Goal: Task Accomplishment & Management: Complete application form

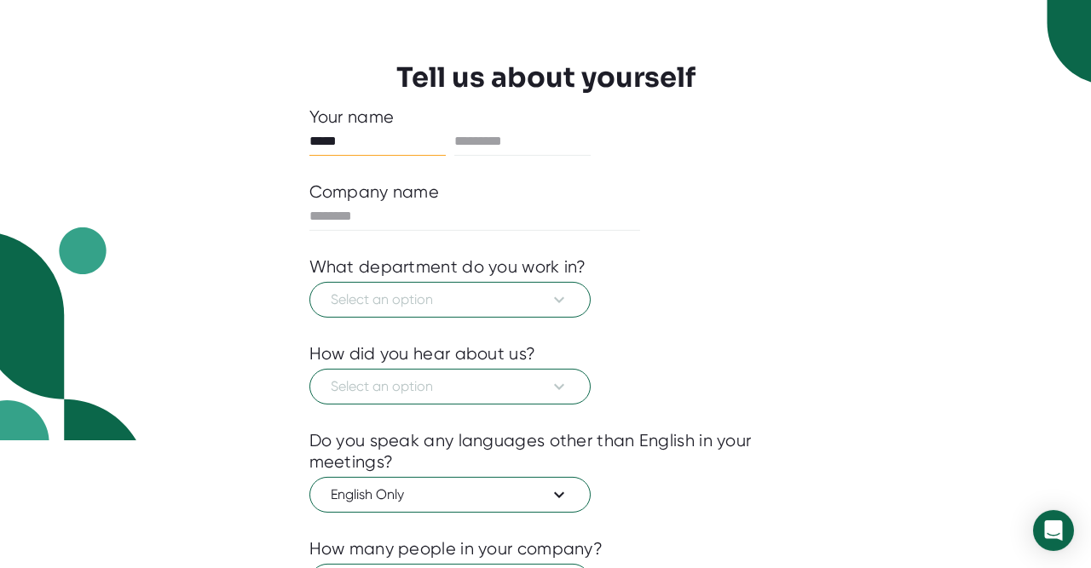
scroll to position [131, 0]
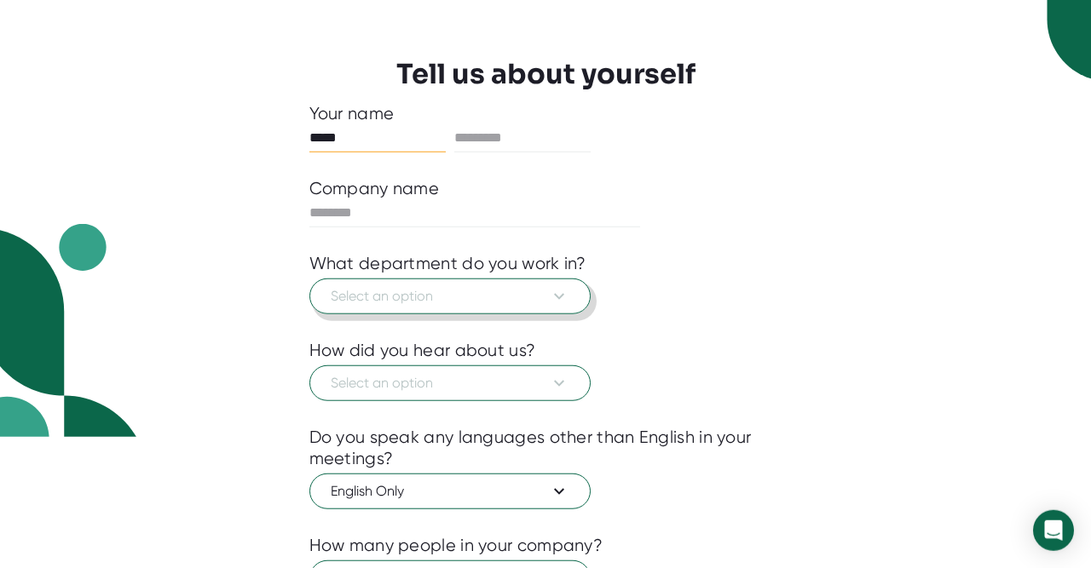
type input "*****"
click at [415, 298] on span "Select an option" at bounding box center [450, 296] width 239 height 20
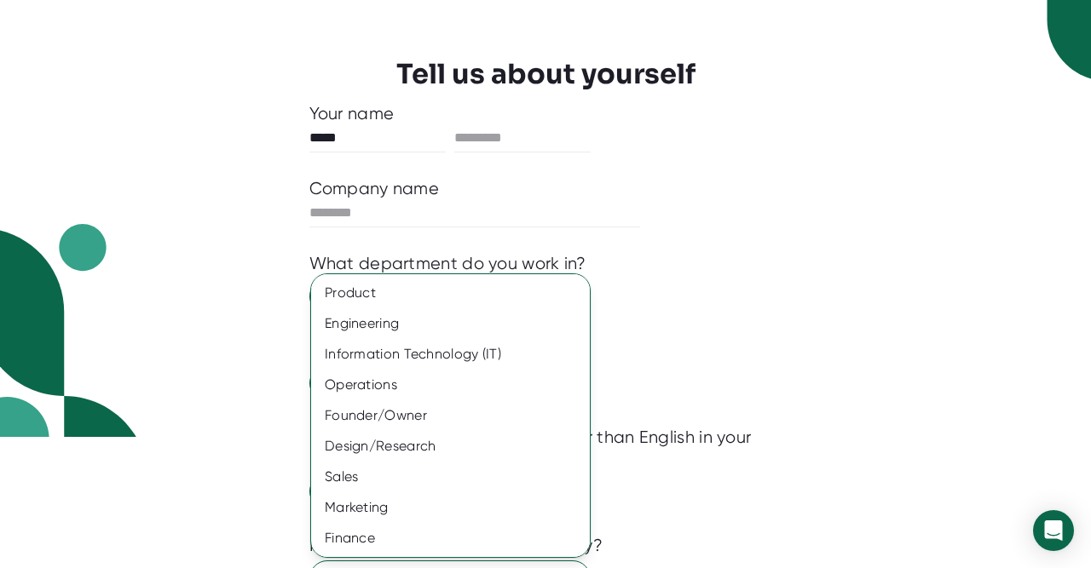
click at [743, 242] on div at bounding box center [545, 284] width 1091 height 568
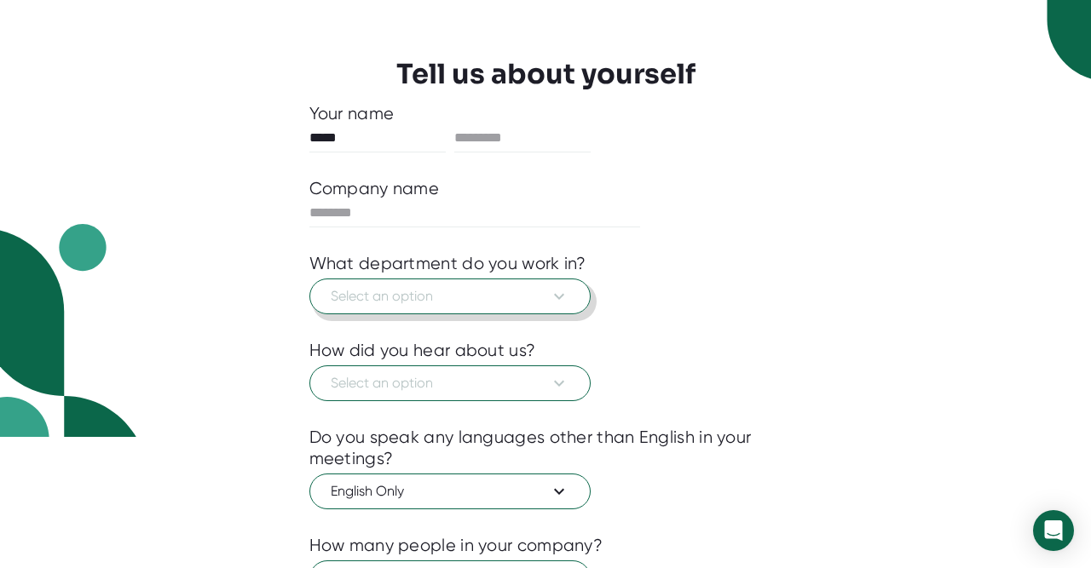
scroll to position [275, 0]
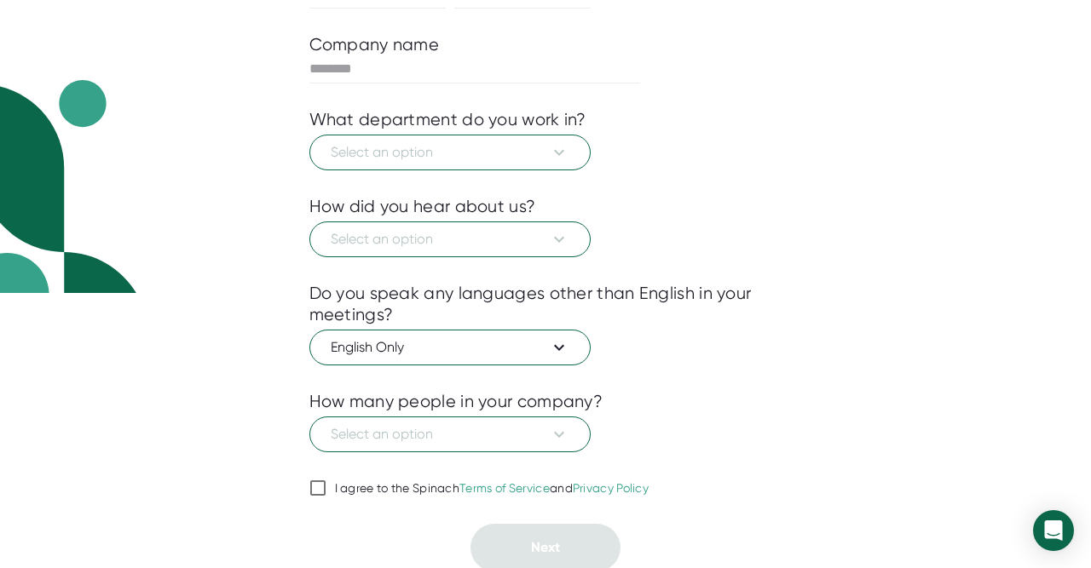
click at [471, 459] on div at bounding box center [545, 466] width 473 height 26
click at [378, 492] on div "I agree to the Spinach Terms of Service and Privacy Policy" at bounding box center [492, 489] width 315 height 15
click at [326, 492] on input "I agree to the Spinach Terms of Service and Privacy Policy" at bounding box center [317, 488] width 17 height 20
checkbox input "true"
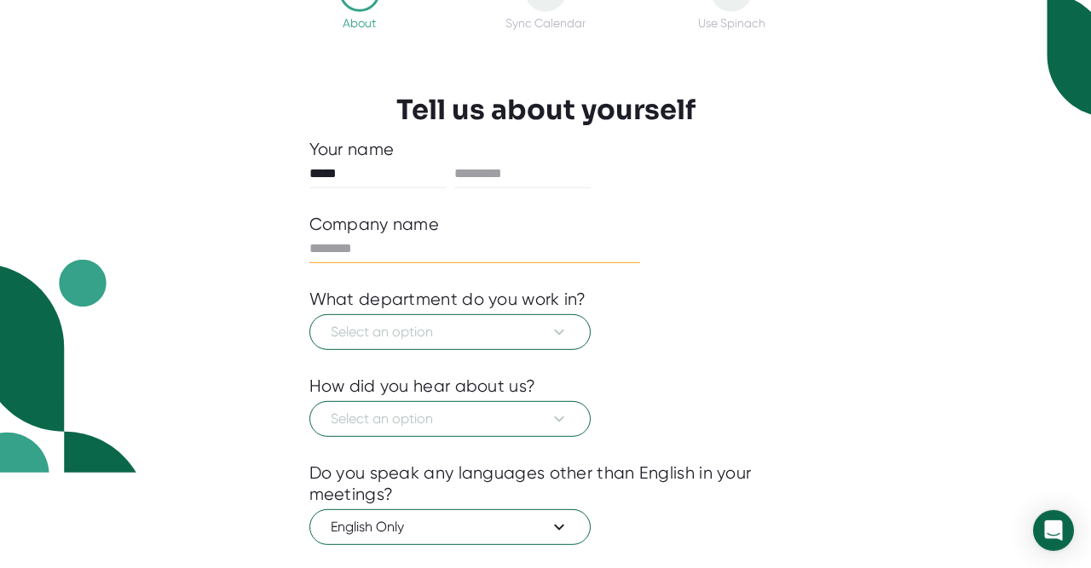
scroll to position [99, 0]
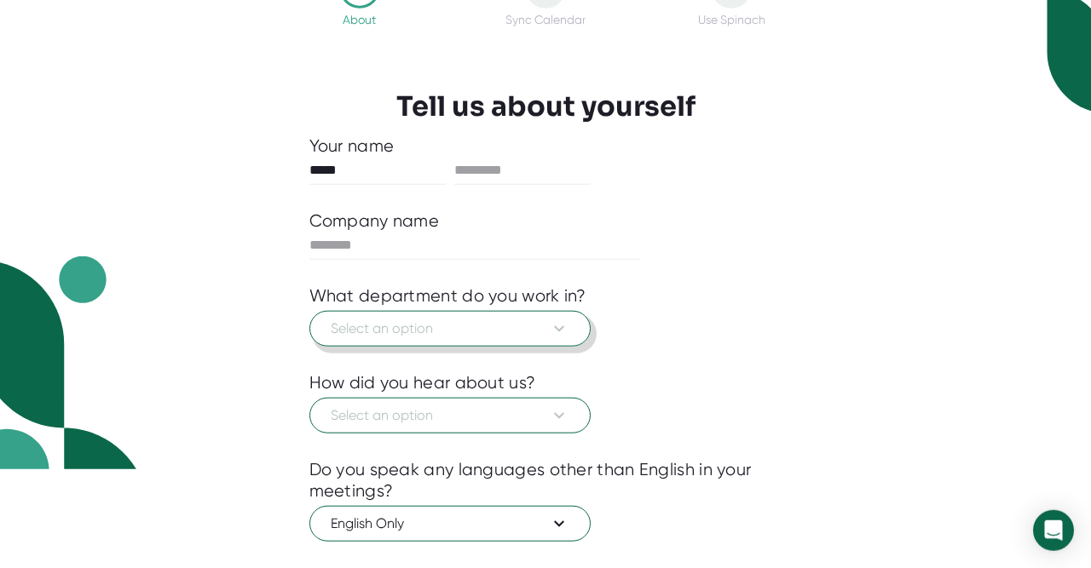
click at [499, 334] on span "Select an option" at bounding box center [450, 329] width 239 height 20
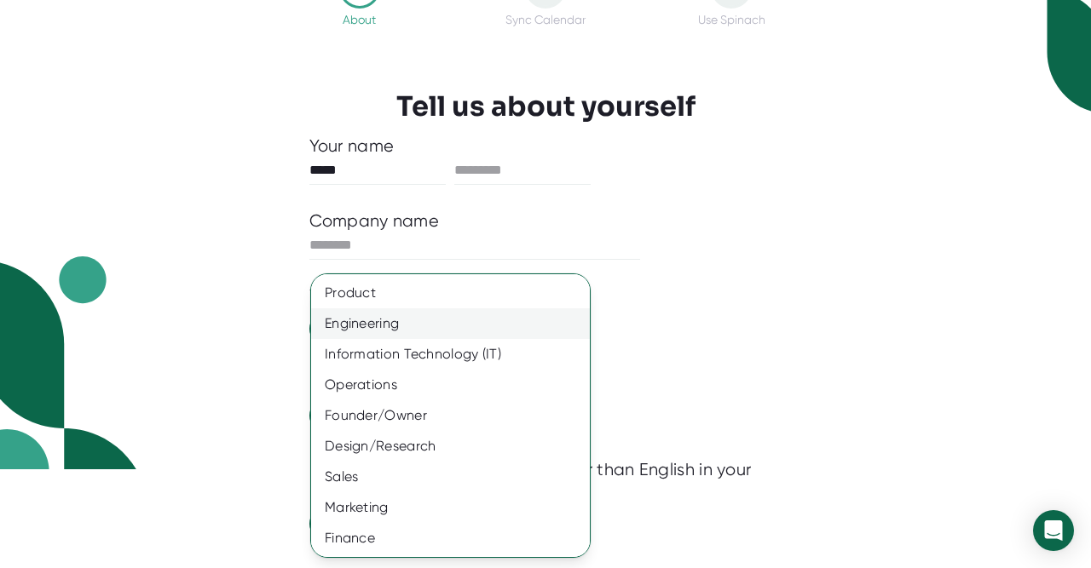
click at [454, 325] on div "Engineering" at bounding box center [450, 324] width 279 height 31
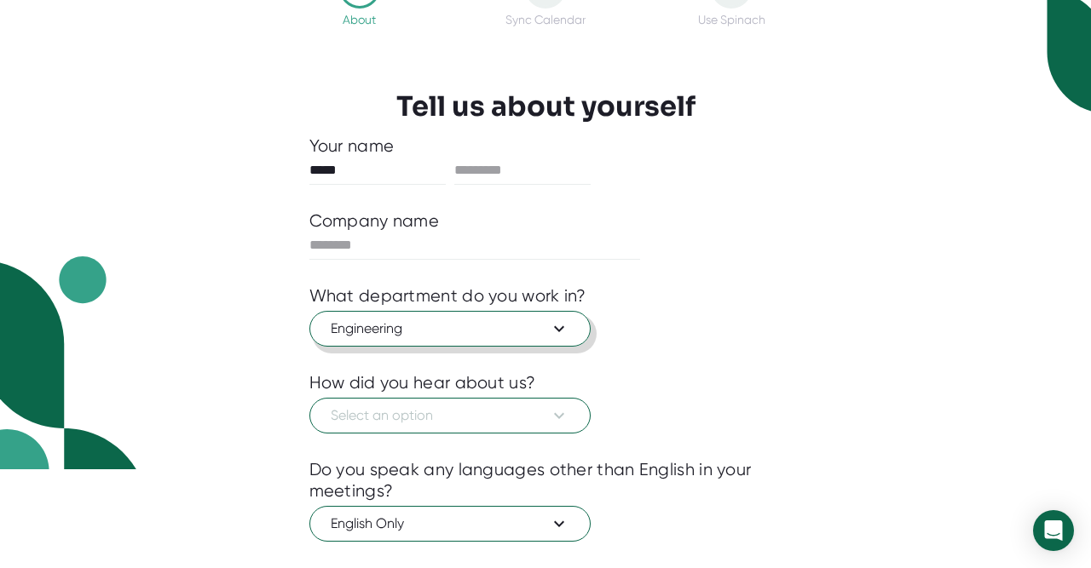
scroll to position [194, 0]
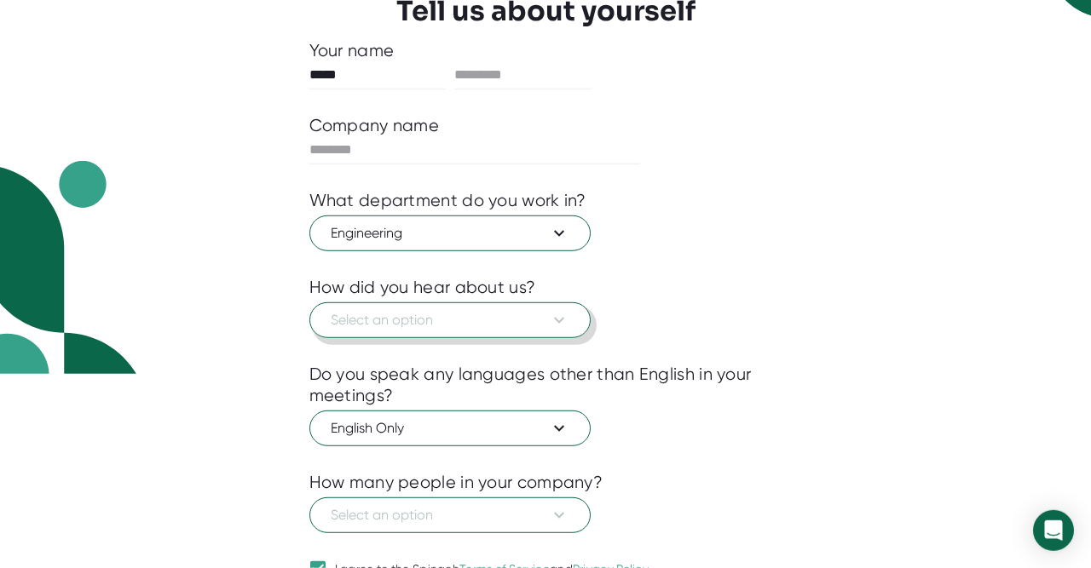
click at [454, 325] on span "Select an option" at bounding box center [450, 320] width 239 height 20
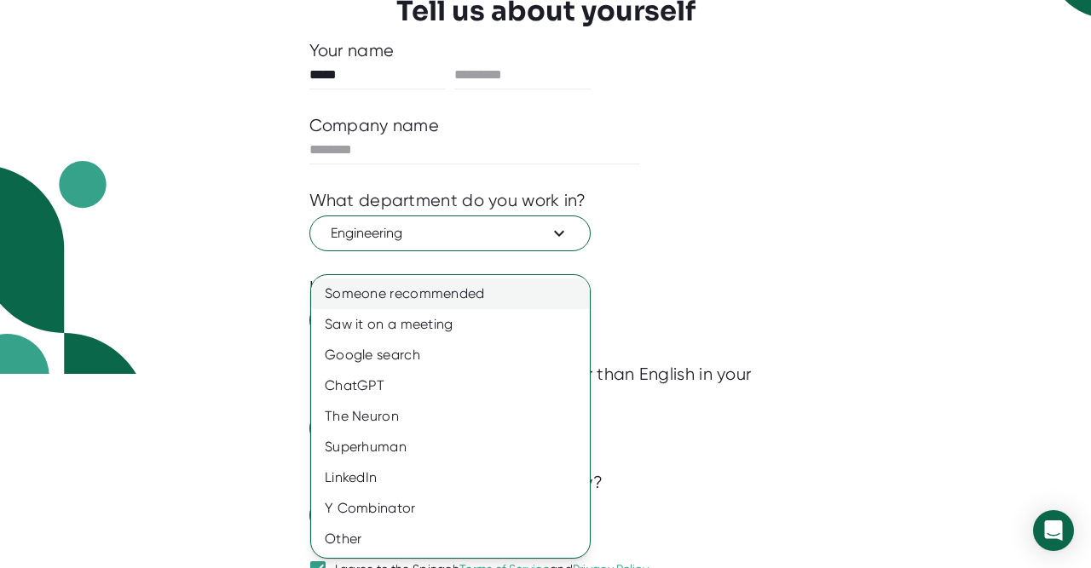
click at [429, 309] on div "Someone recommended" at bounding box center [450, 294] width 279 height 31
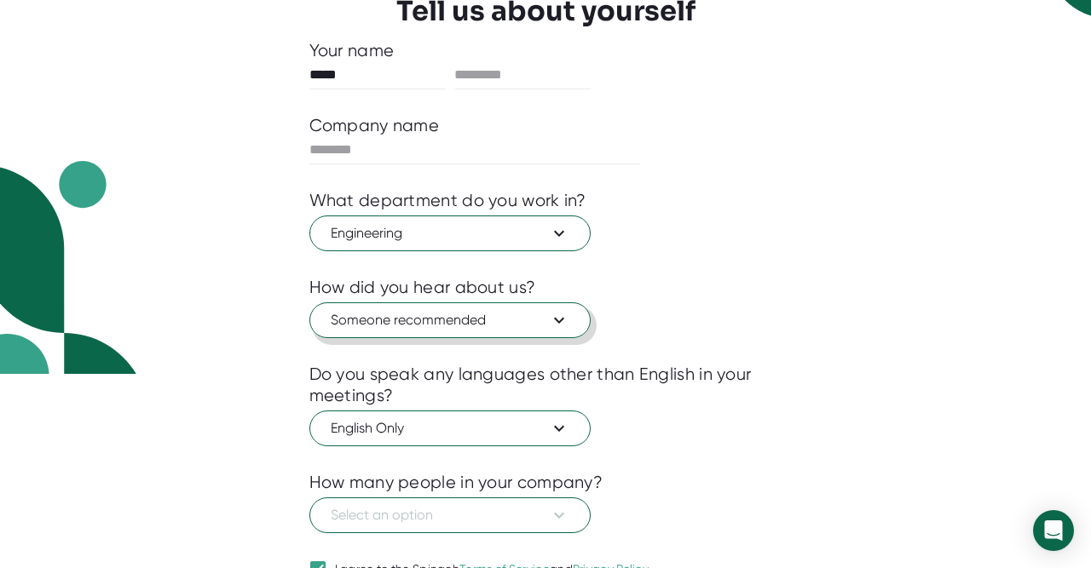
scroll to position [275, 0]
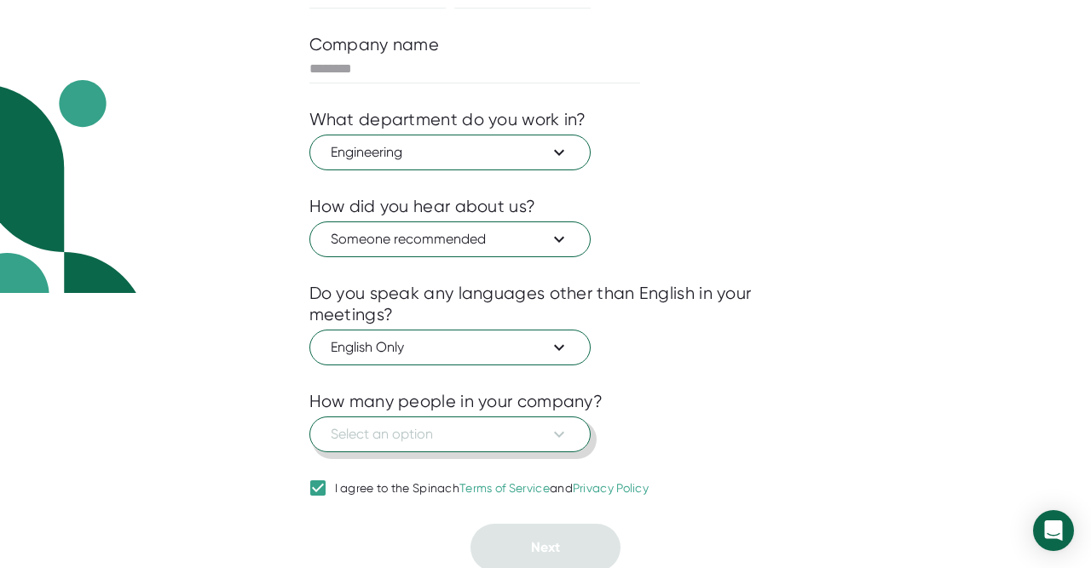
click at [398, 439] on span "Select an option" at bounding box center [450, 434] width 239 height 20
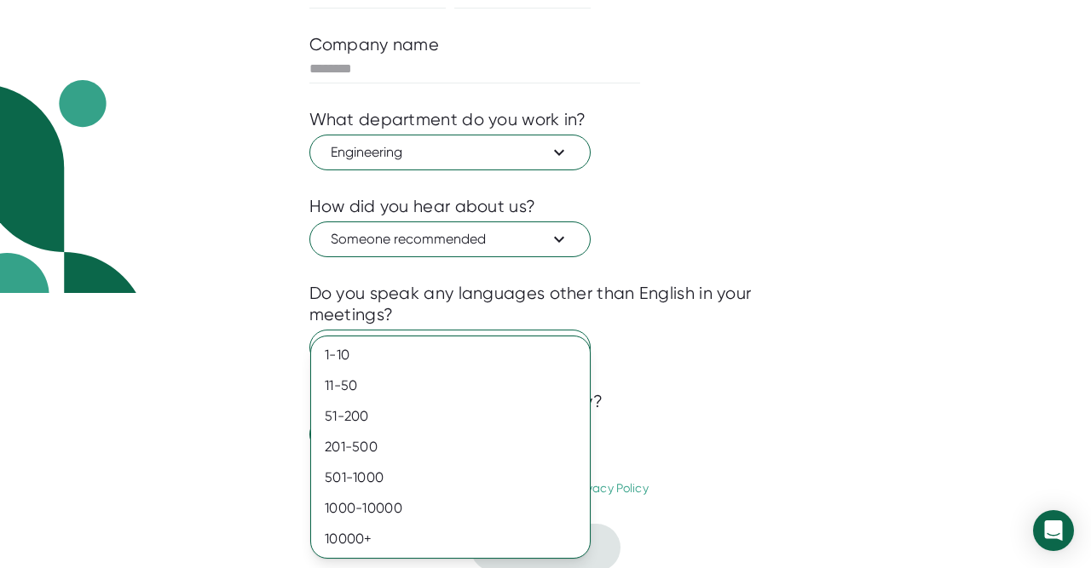
click at [192, 302] on div at bounding box center [545, 284] width 1091 height 568
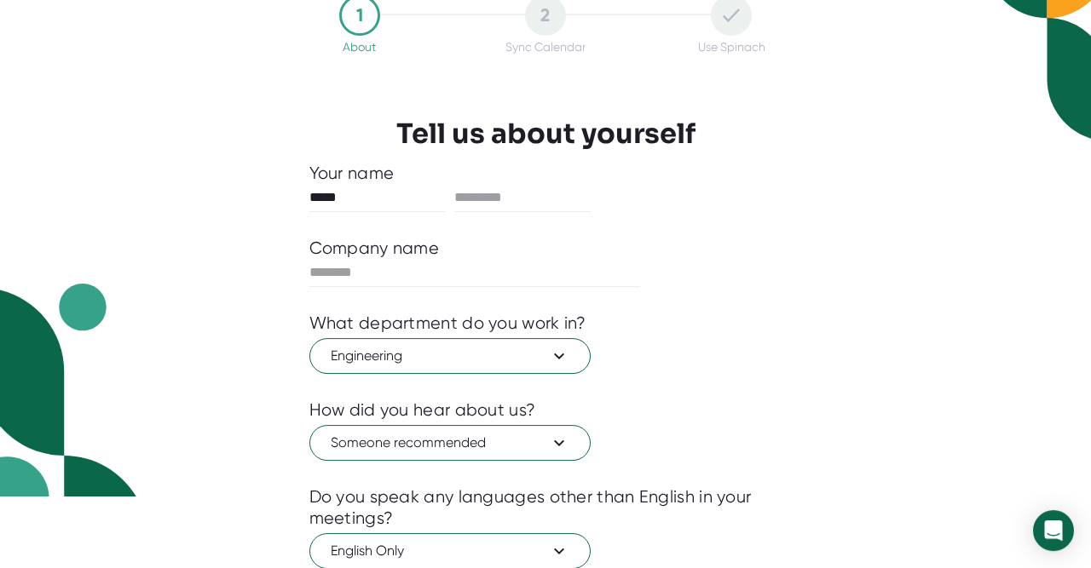
scroll to position [68, 0]
